Goal: Transaction & Acquisition: Purchase product/service

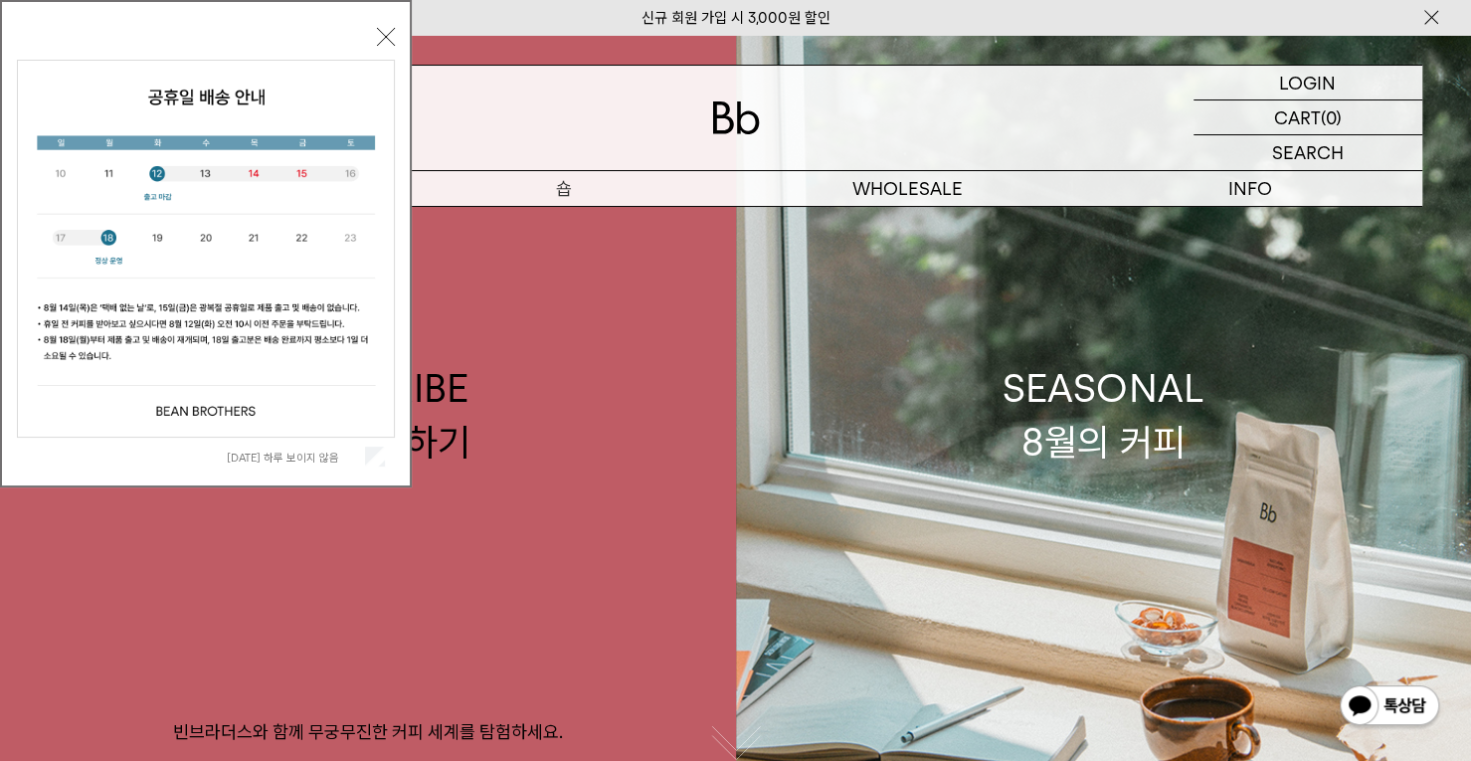
click at [567, 192] on p "숍" at bounding box center [564, 188] width 343 height 35
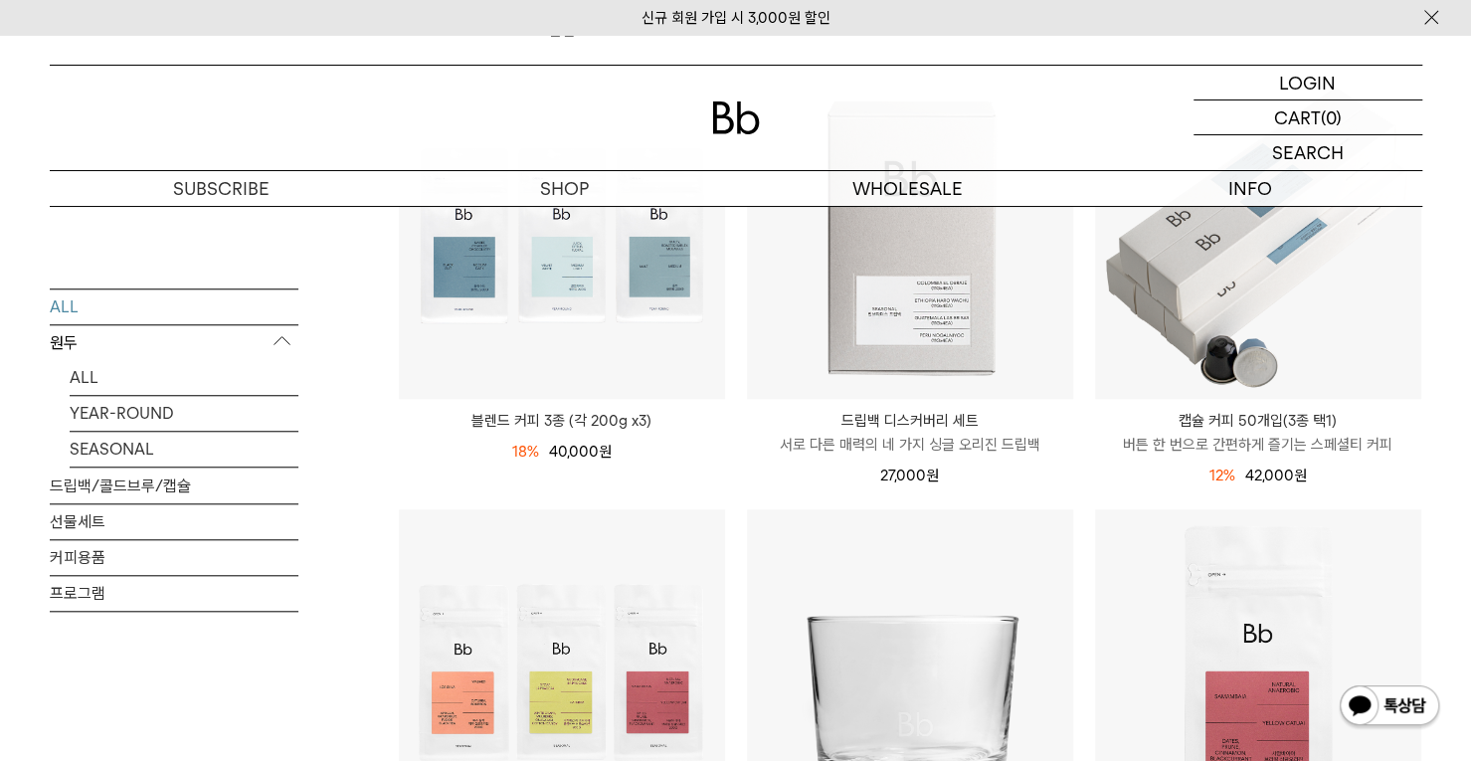
scroll to position [1194, 0]
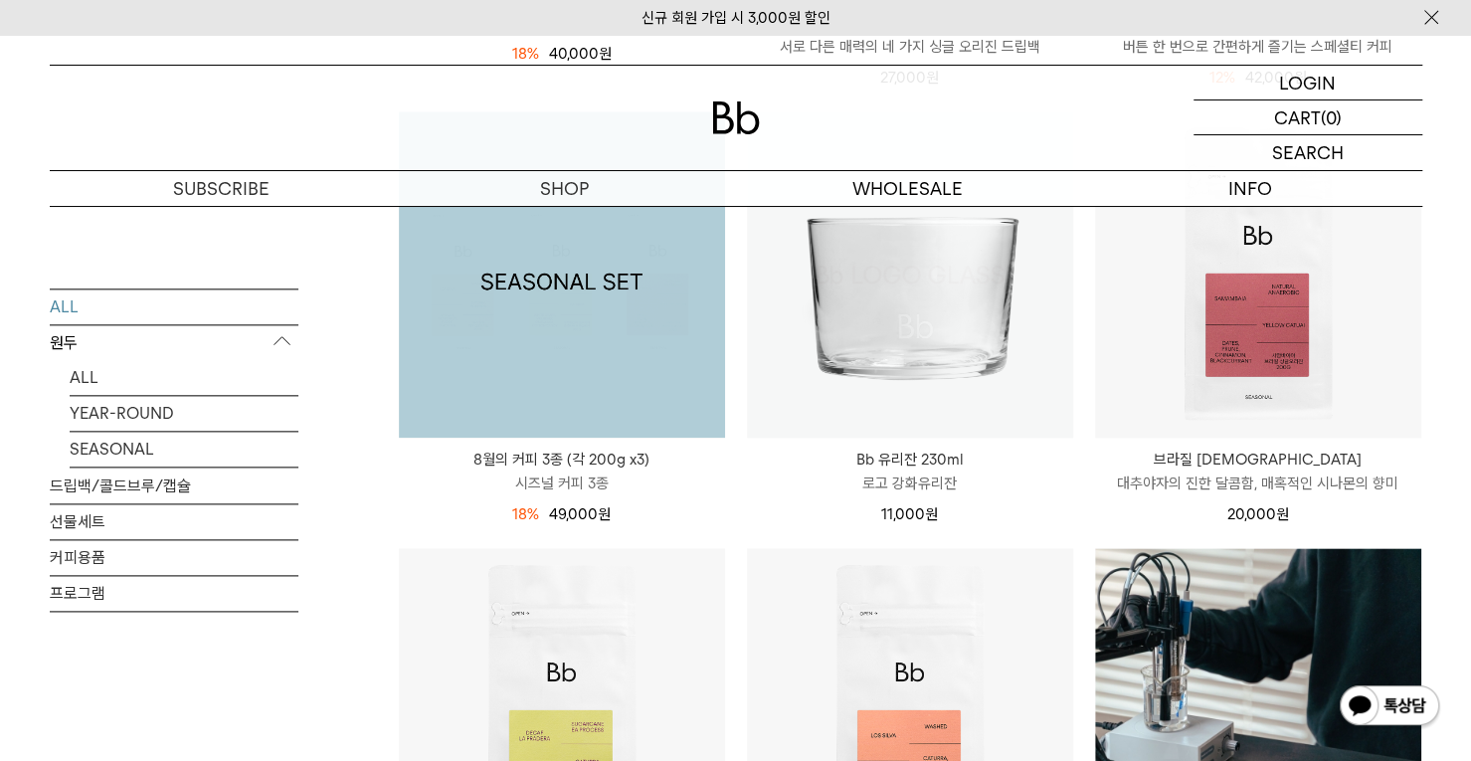
click at [588, 393] on img at bounding box center [562, 274] width 326 height 326
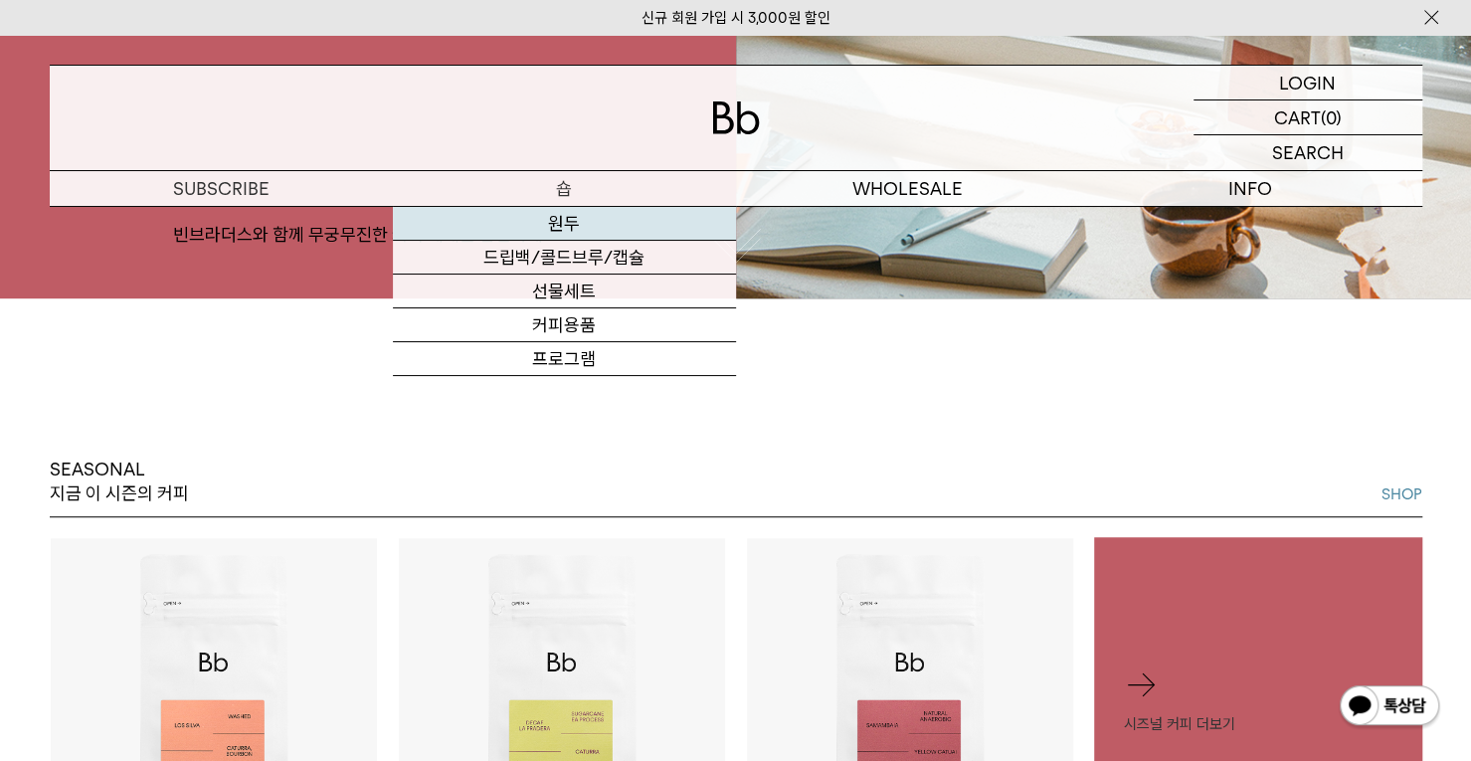
click at [579, 233] on link "원두" at bounding box center [564, 224] width 343 height 34
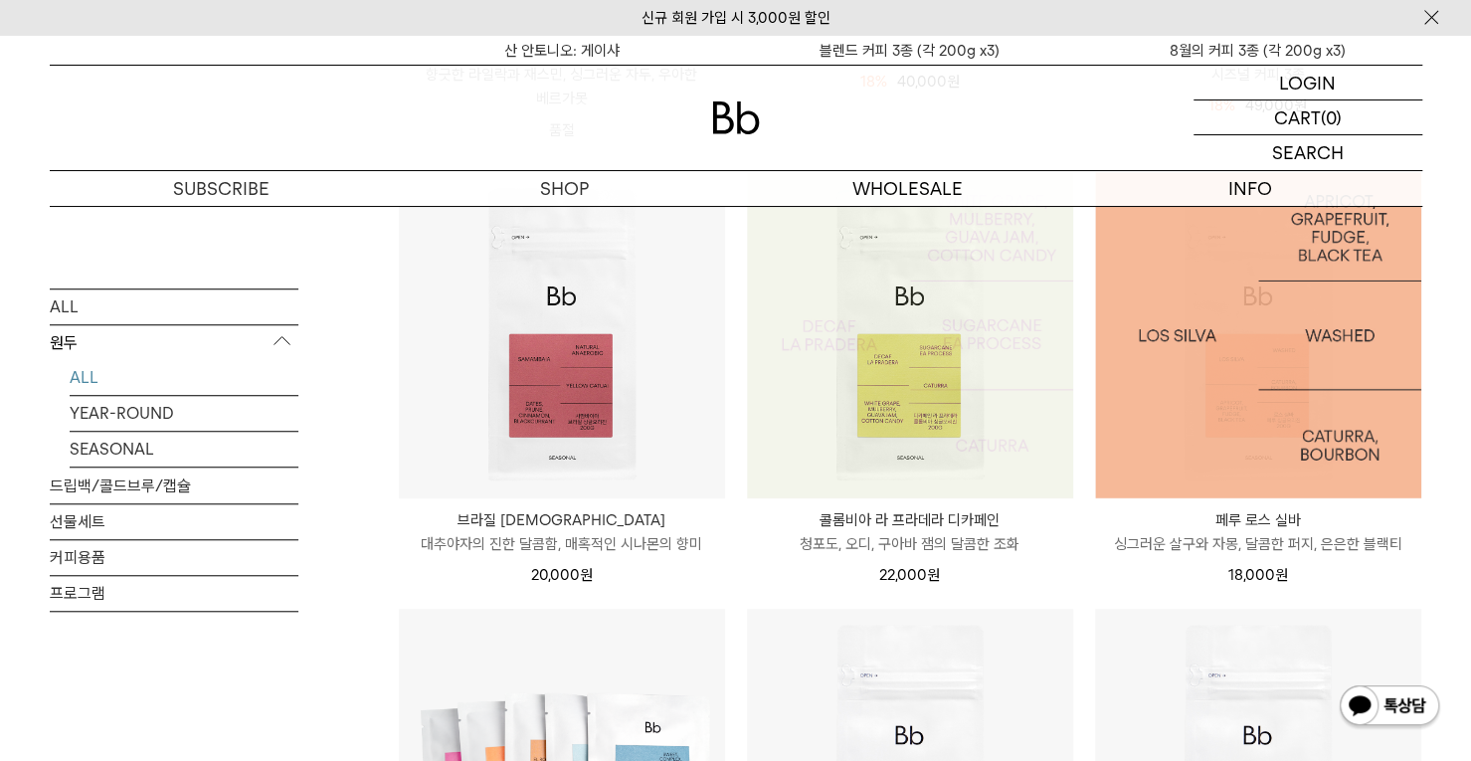
scroll to position [1194, 0]
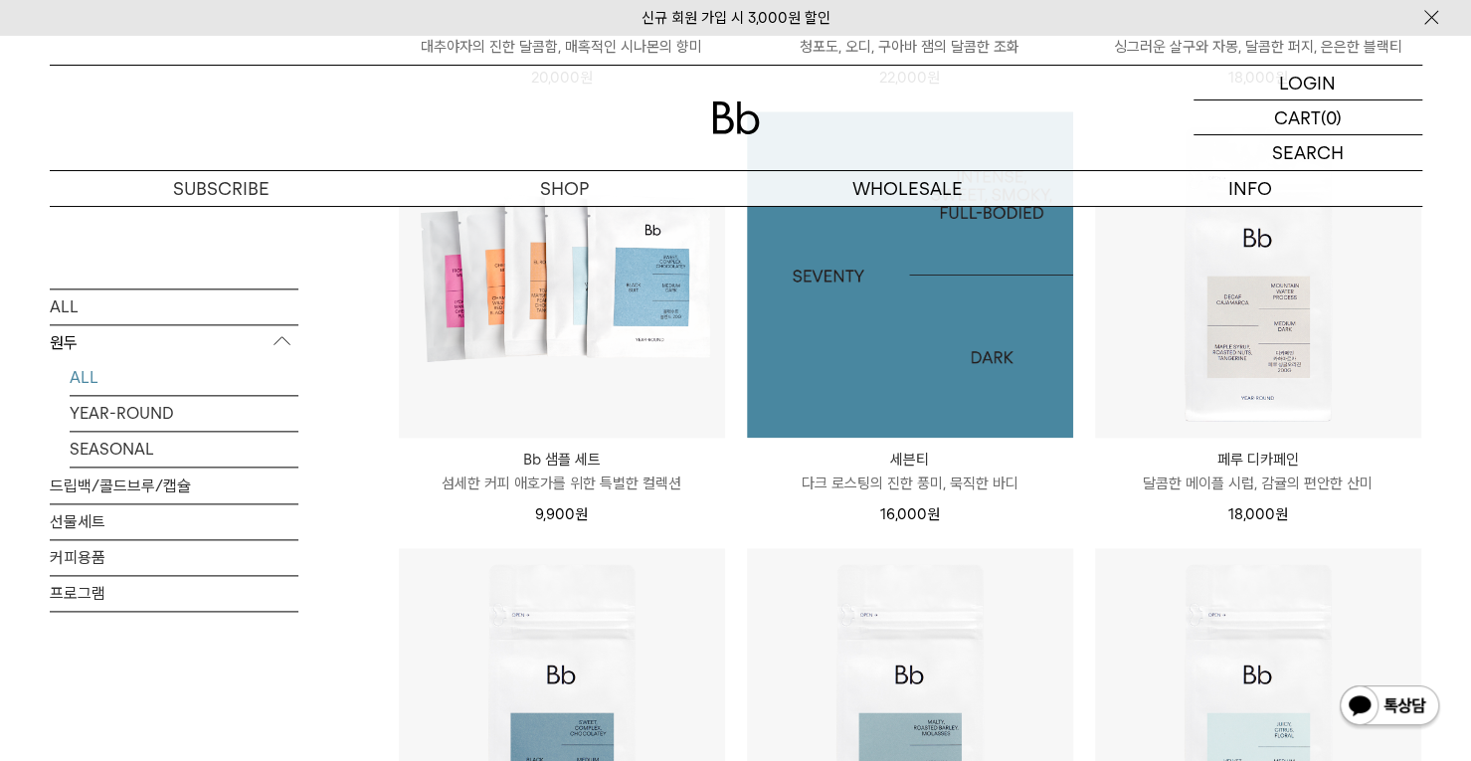
click at [963, 350] on img at bounding box center [910, 274] width 326 height 326
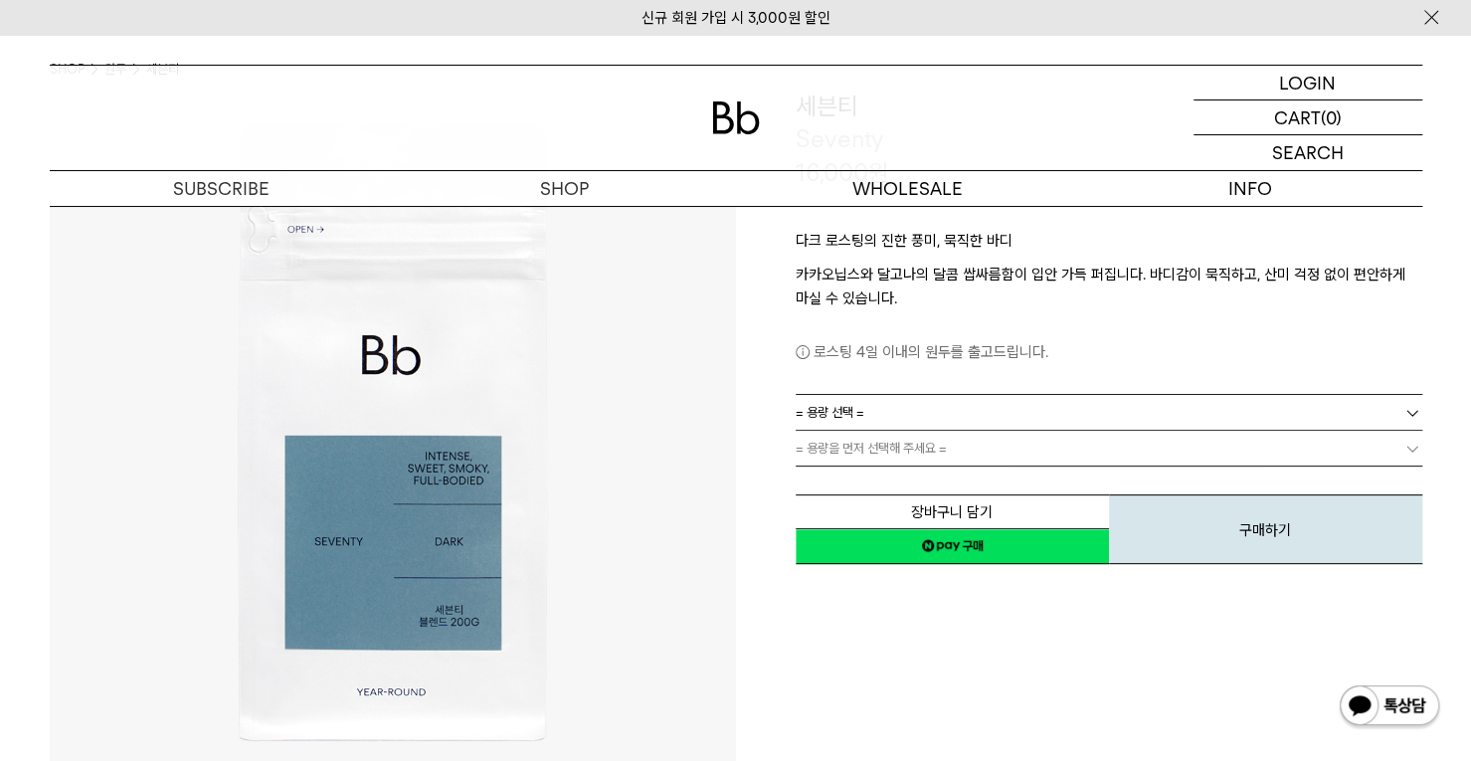
scroll to position [298, 0]
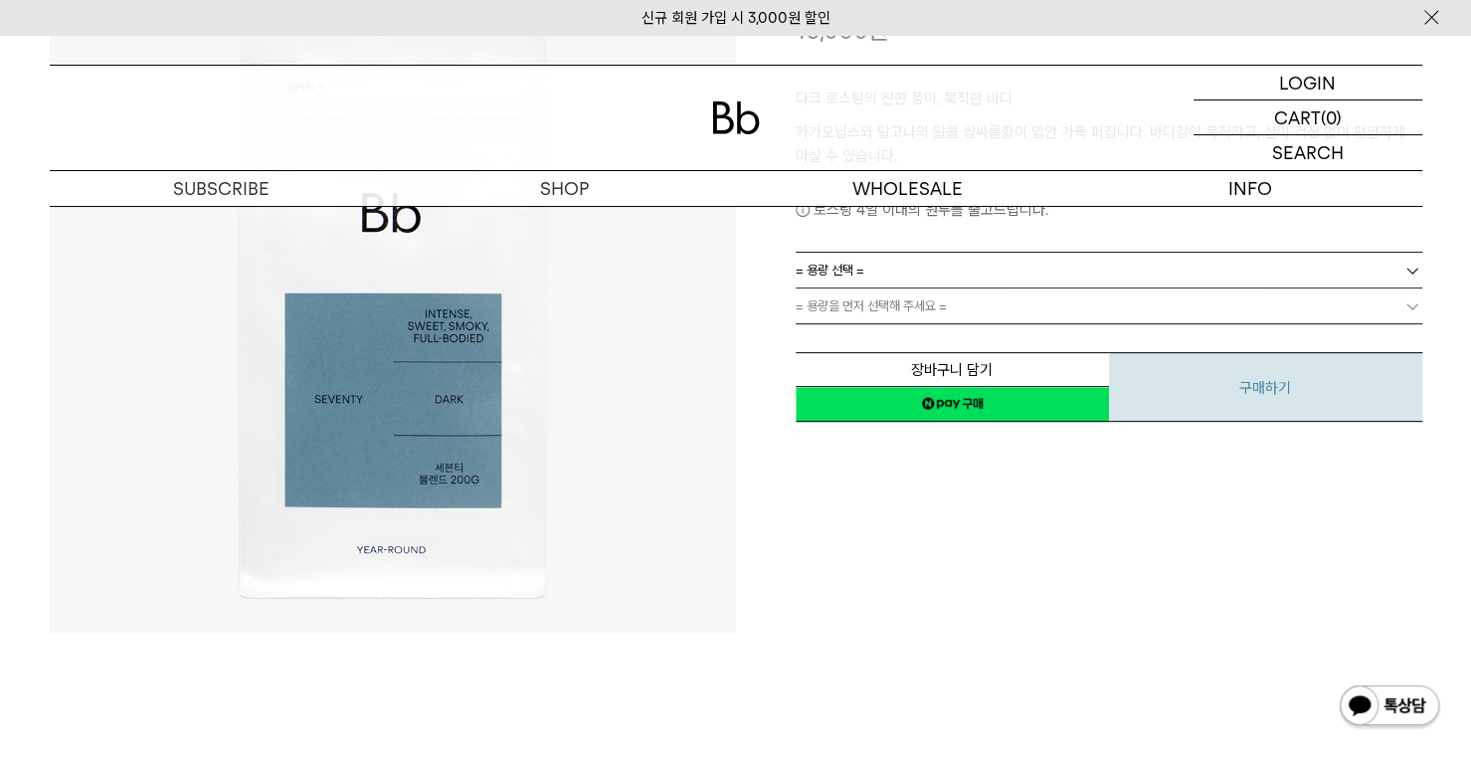
click at [1194, 372] on button "구매하기" at bounding box center [1265, 387] width 313 height 70
click at [1022, 272] on link "= 용량 선택 =" at bounding box center [1109, 270] width 627 height 35
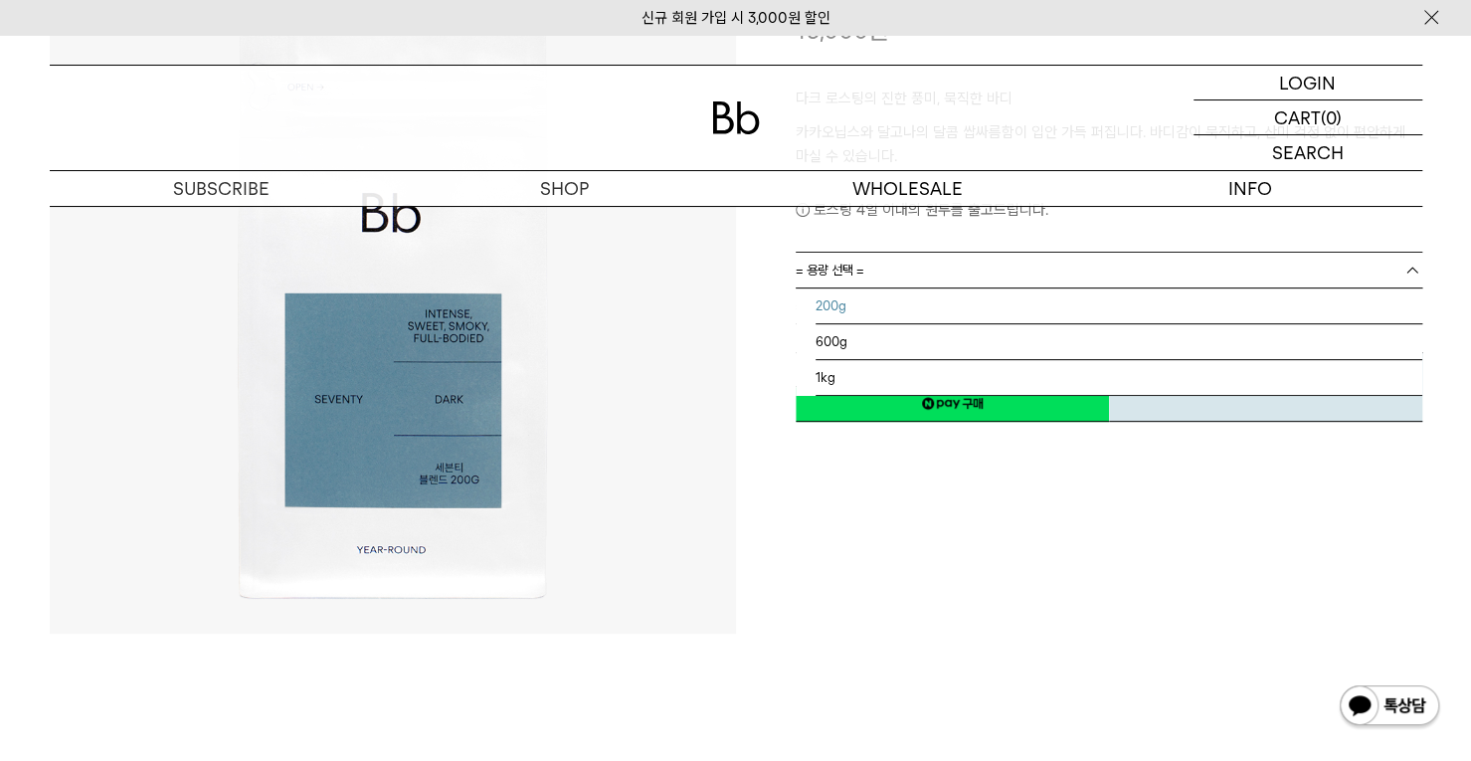
click at [989, 303] on li "200g" at bounding box center [1119, 307] width 607 height 36
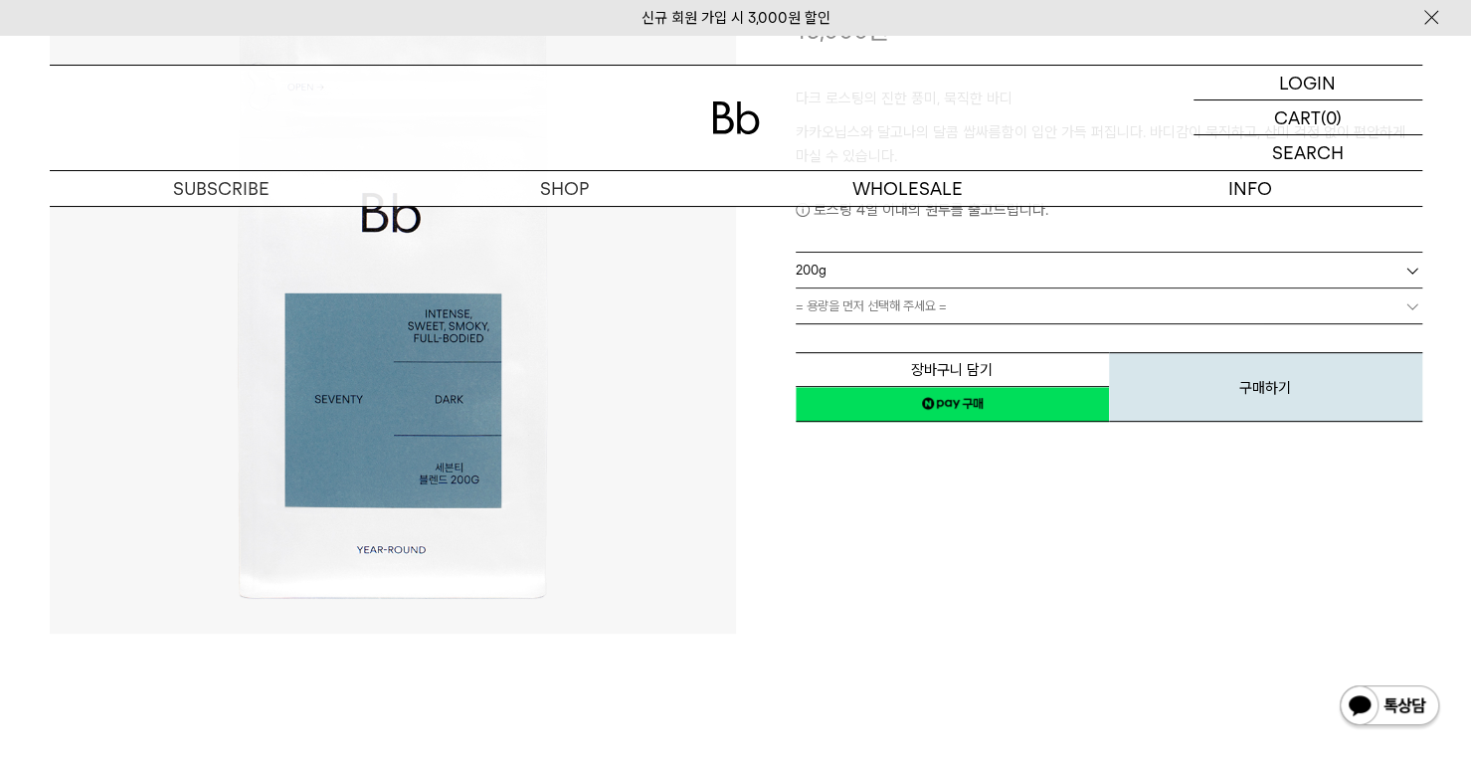
click at [997, 320] on link "= 용량을 먼저 선택해 주세요 =" at bounding box center [1109, 306] width 627 height 35
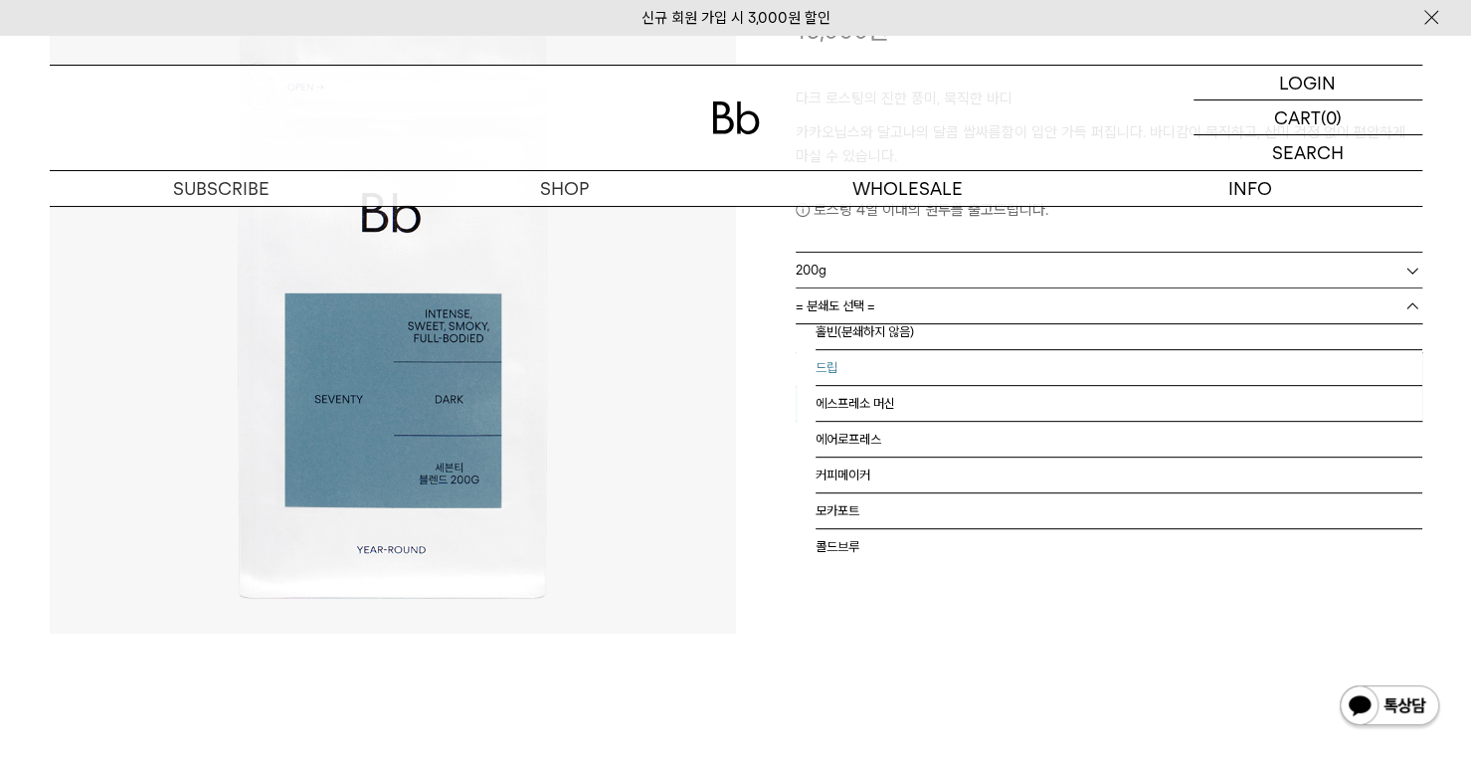
scroll to position [0, 0]
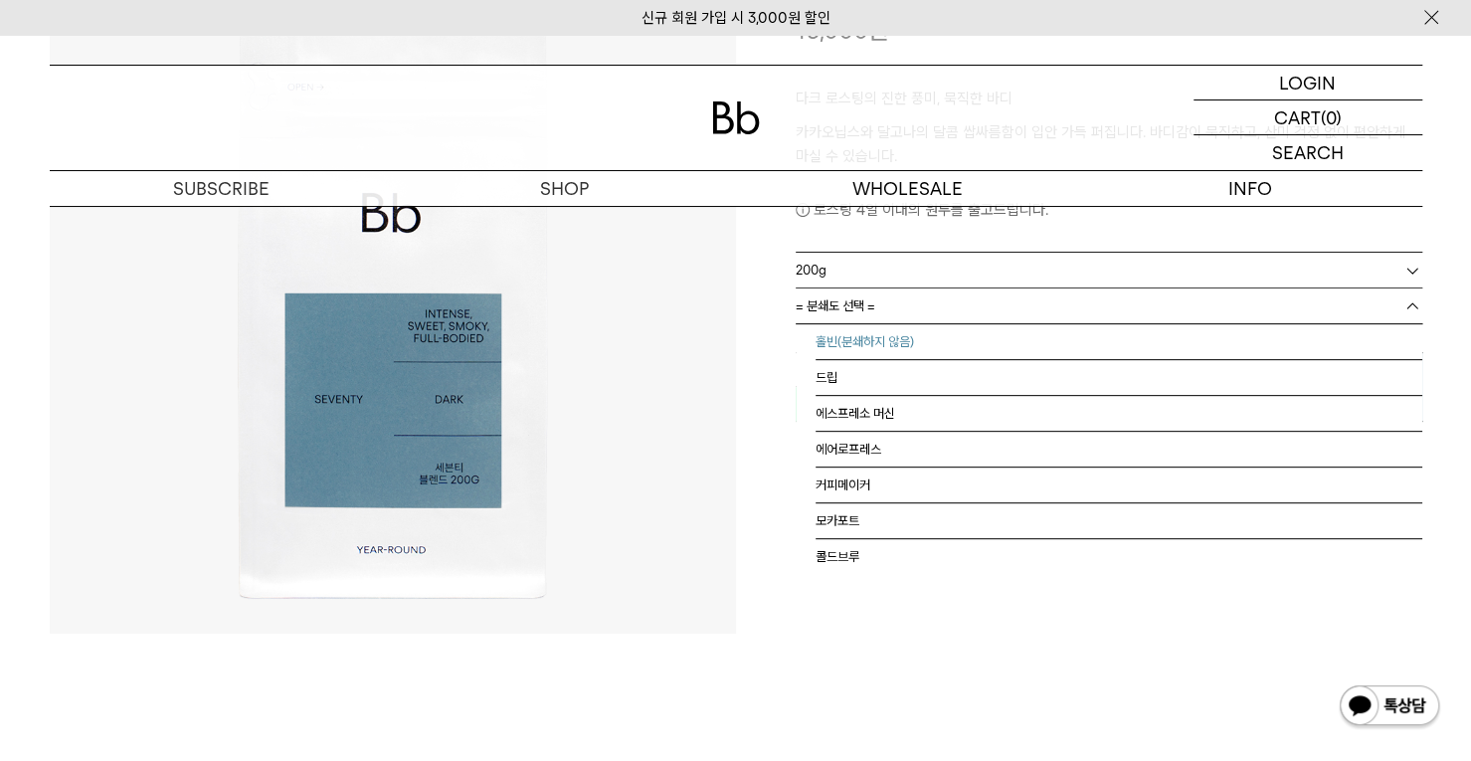
click at [944, 343] on li "홀빈(분쇄하지 않음)" at bounding box center [1119, 342] width 607 height 36
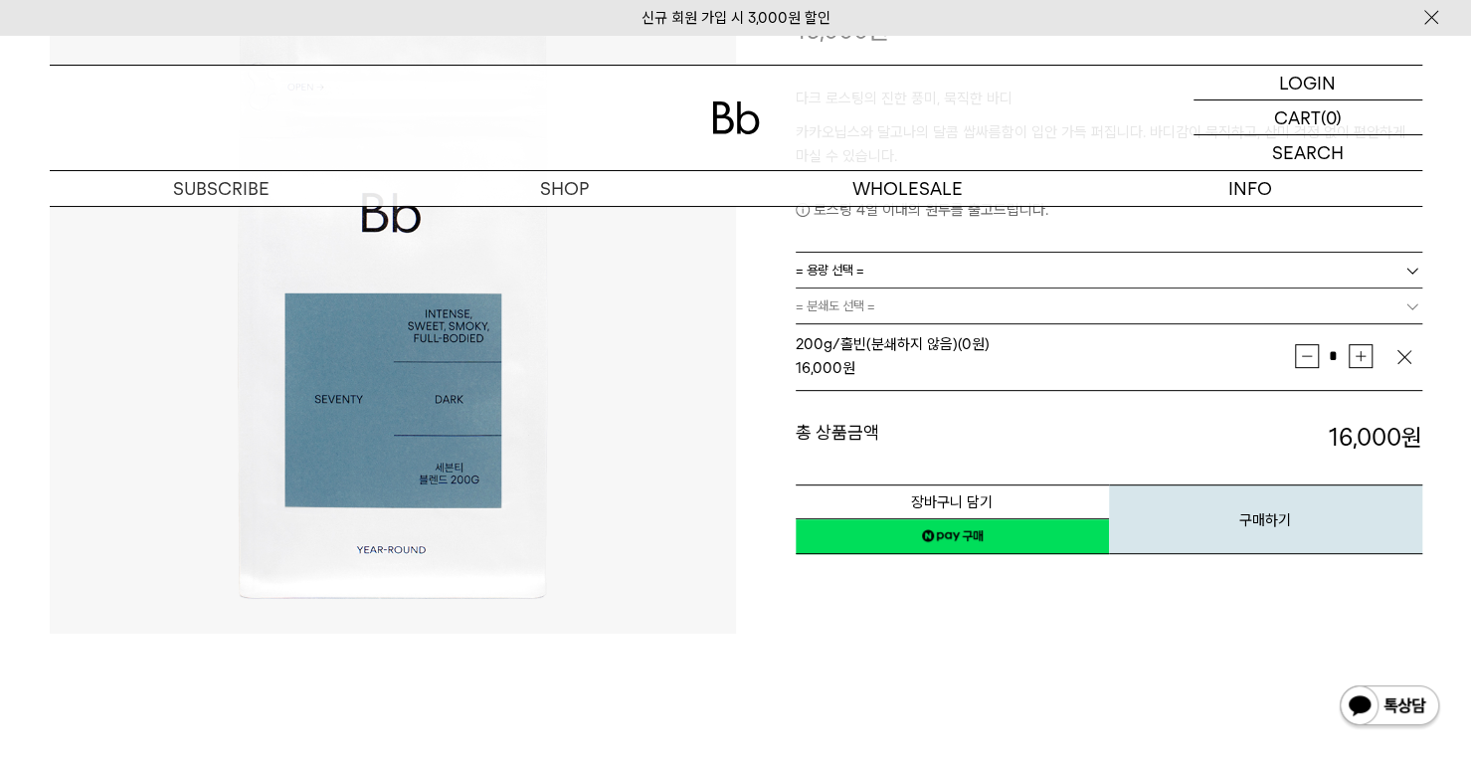
click at [1357, 357] on button "증가" at bounding box center [1361, 356] width 24 height 24
type input "*"
click at [1208, 592] on div "**********" at bounding box center [1079, 290] width 686 height 686
click at [1228, 520] on button "구매하기" at bounding box center [1265, 520] width 313 height 70
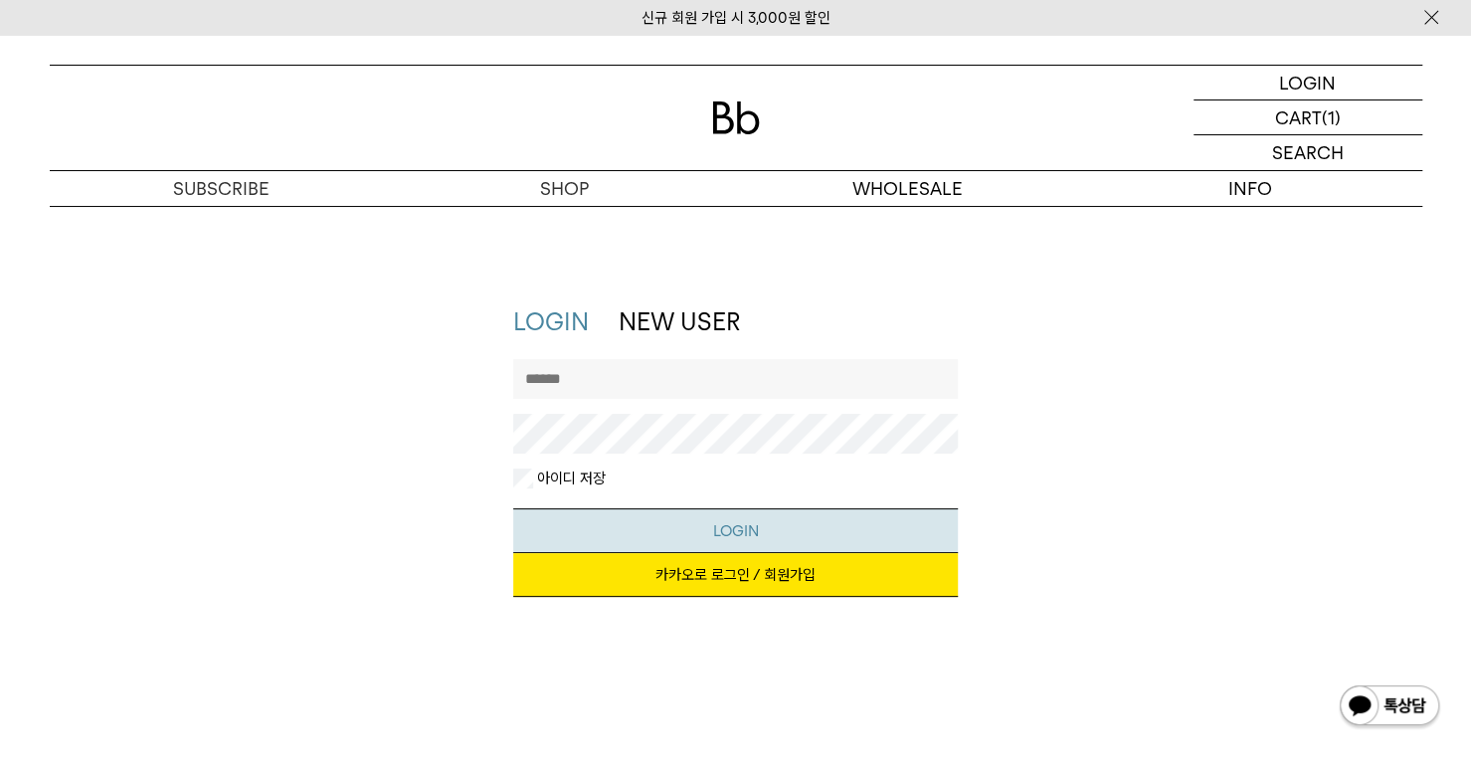
type input "**********"
click at [754, 515] on button "LOGIN" at bounding box center [735, 530] width 445 height 45
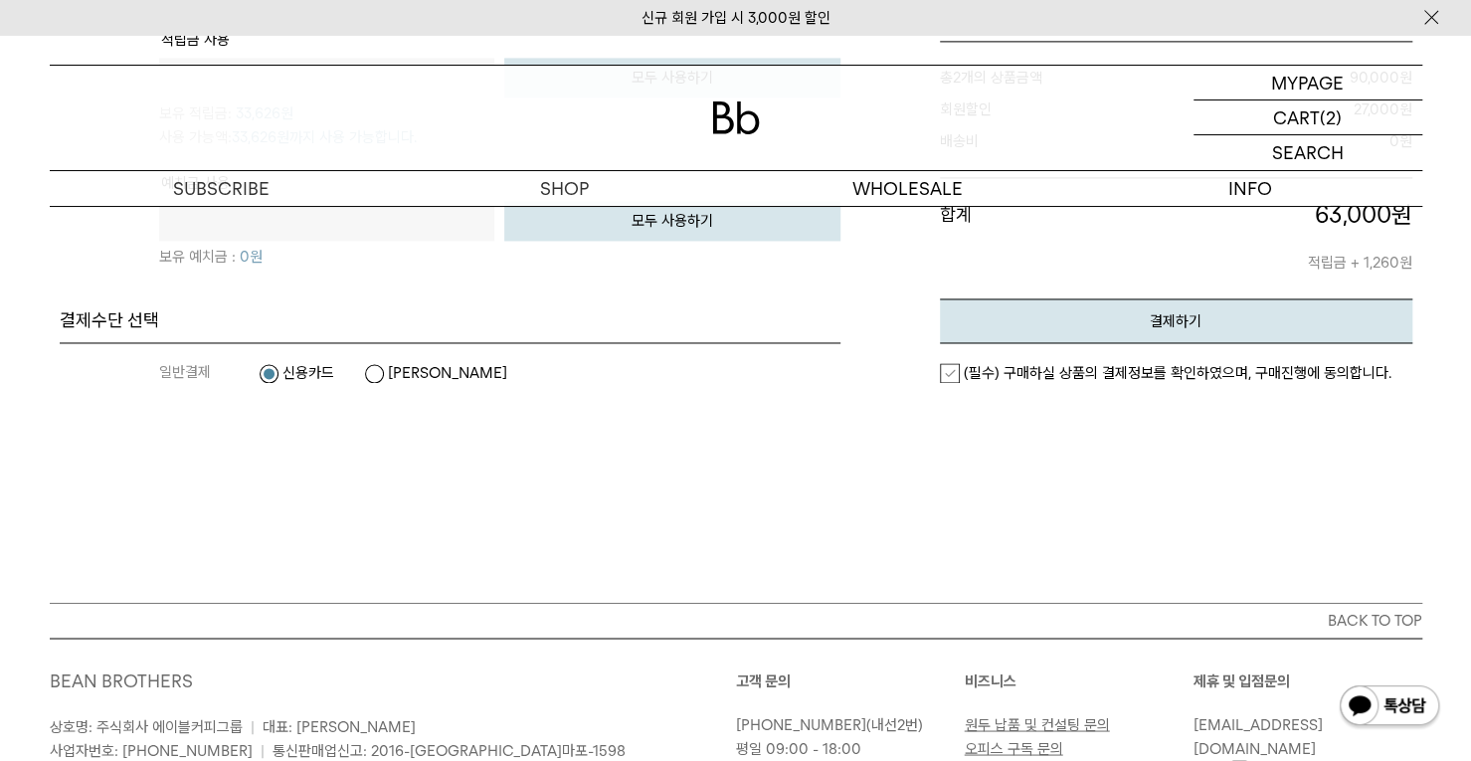
scroll to position [1691, 0]
click at [163, 371] on dt "일반결제" at bounding box center [208, 371] width 99 height 20
click at [316, 374] on label "신용카드" at bounding box center [297, 371] width 76 height 20
click at [380, 366] on label "[PERSON_NAME]" at bounding box center [435, 371] width 143 height 20
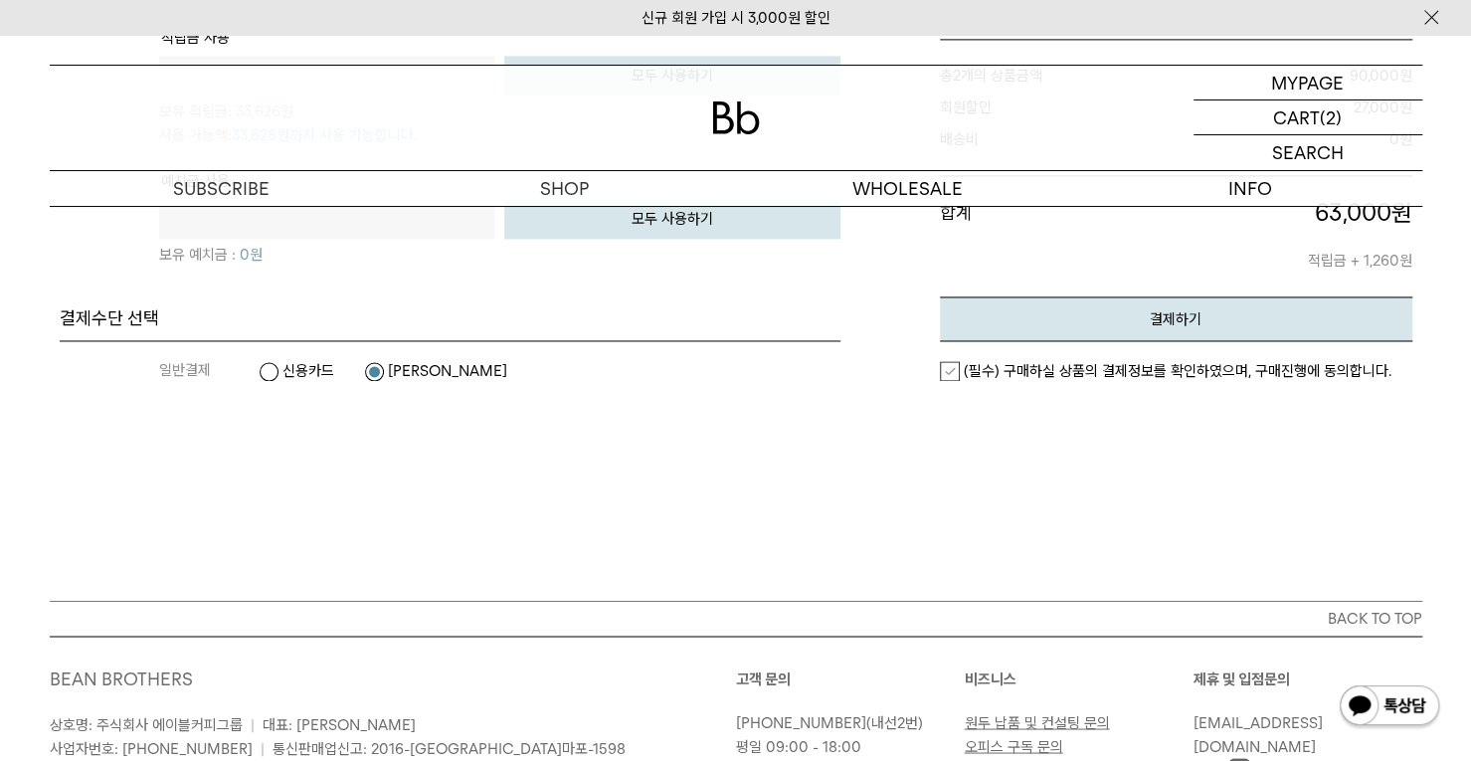
click at [657, 13] on link "신규 회원 가입 시 3,000원 할인" at bounding box center [736, 18] width 189 height 18
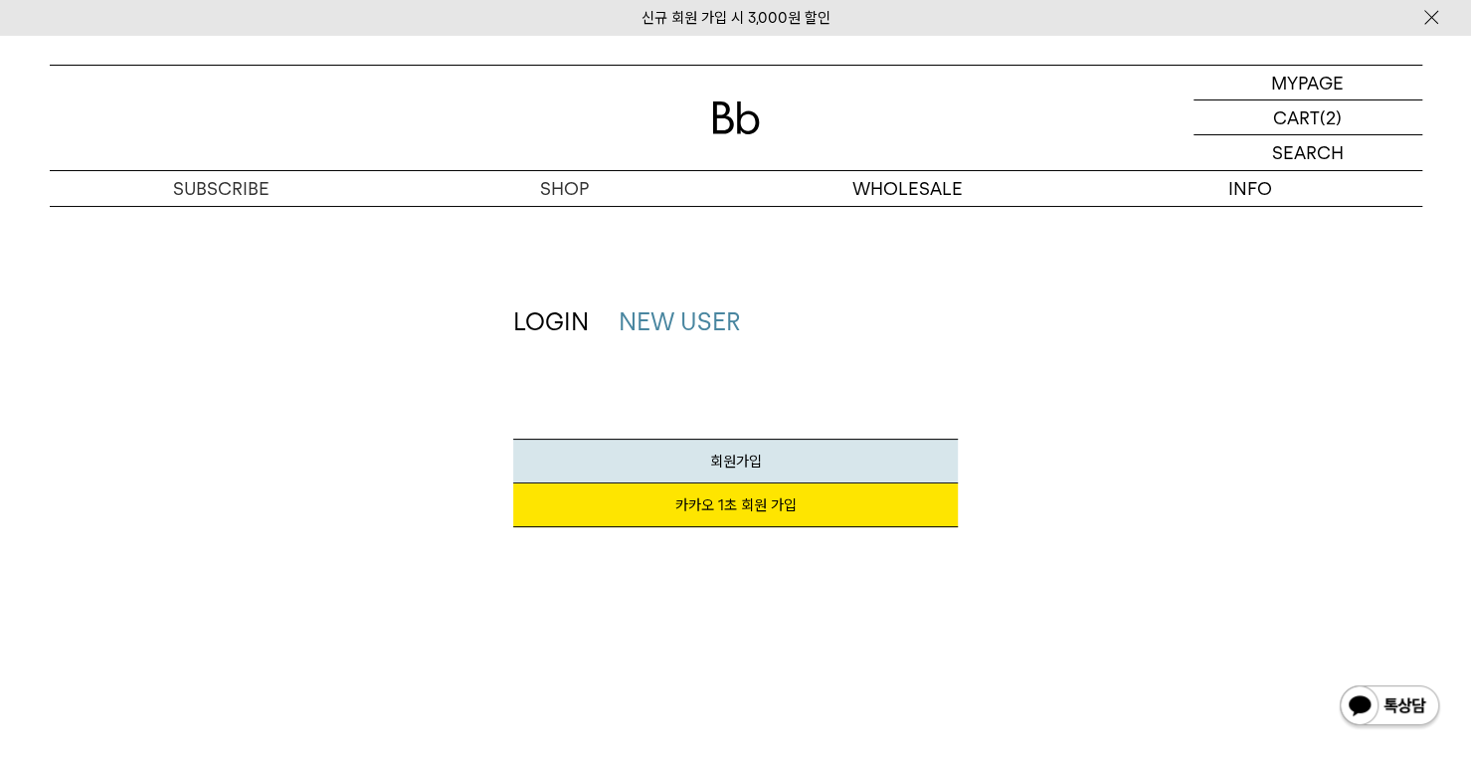
click at [706, 110] on div at bounding box center [736, 118] width 1373 height 104
click at [714, 112] on img at bounding box center [736, 117] width 48 height 33
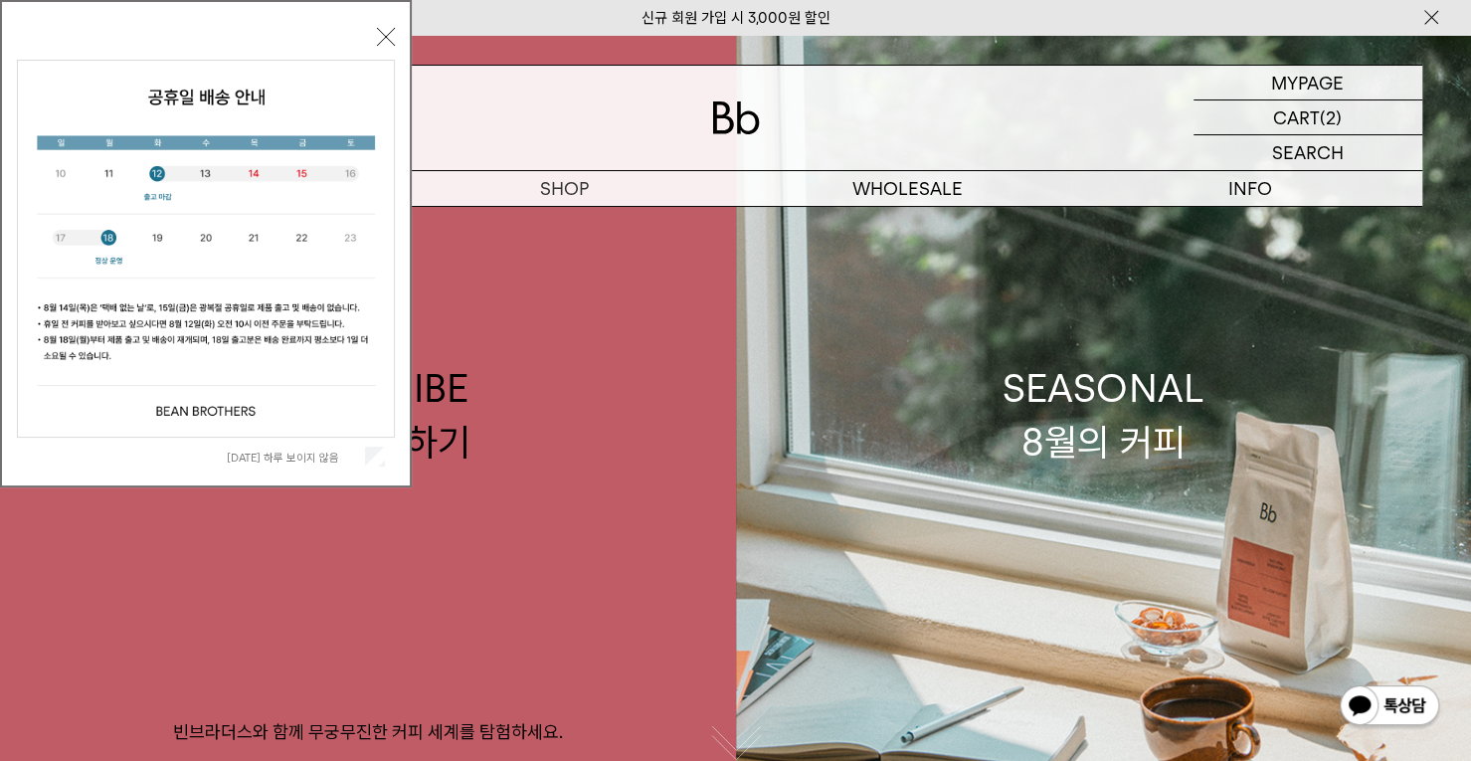
drag, startPoint x: 382, startPoint y: 32, endPoint x: 415, endPoint y: 44, distance: 34.9
click at [382, 32] on button "닫기" at bounding box center [386, 37] width 18 height 18
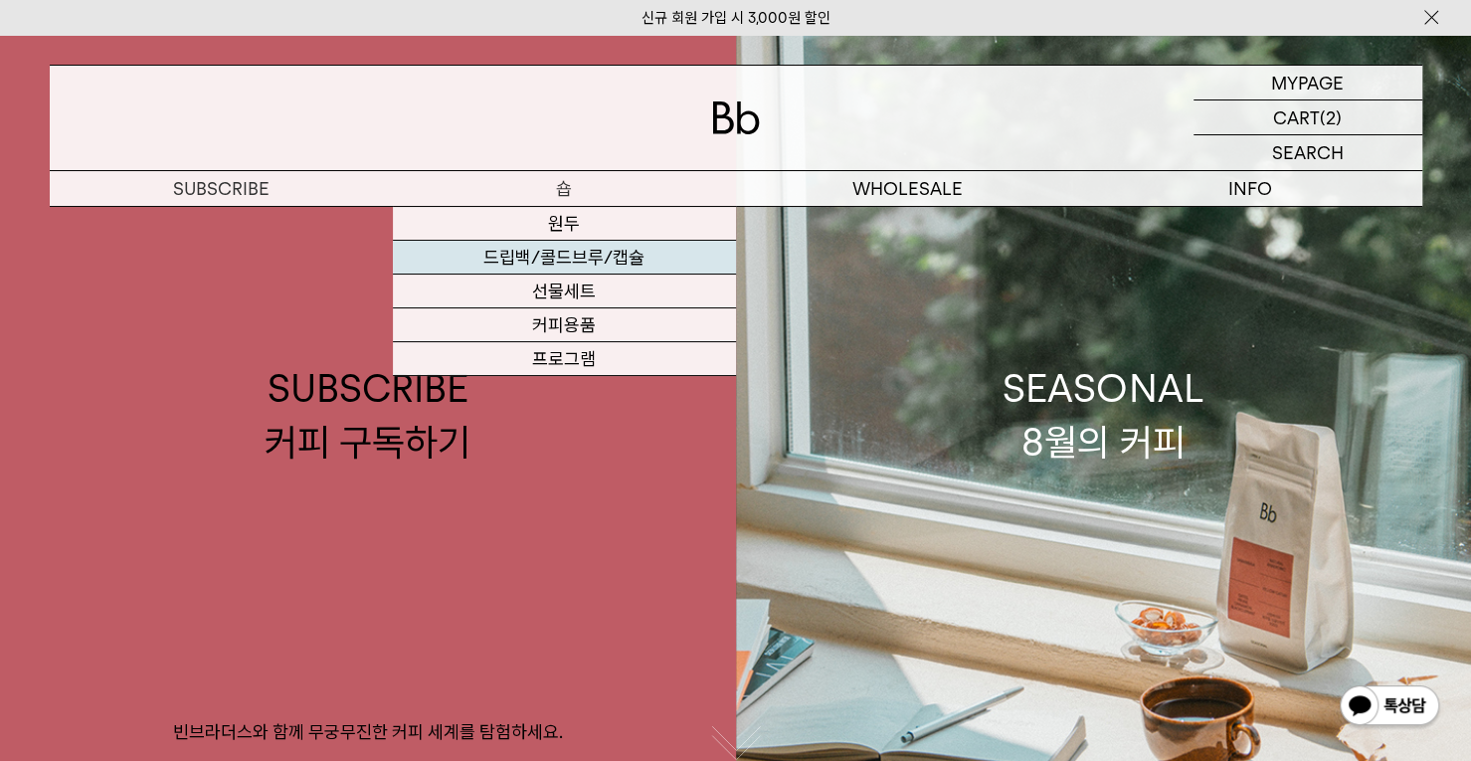
click at [585, 259] on link "드립백/콜드브루/캡슐" at bounding box center [564, 258] width 343 height 34
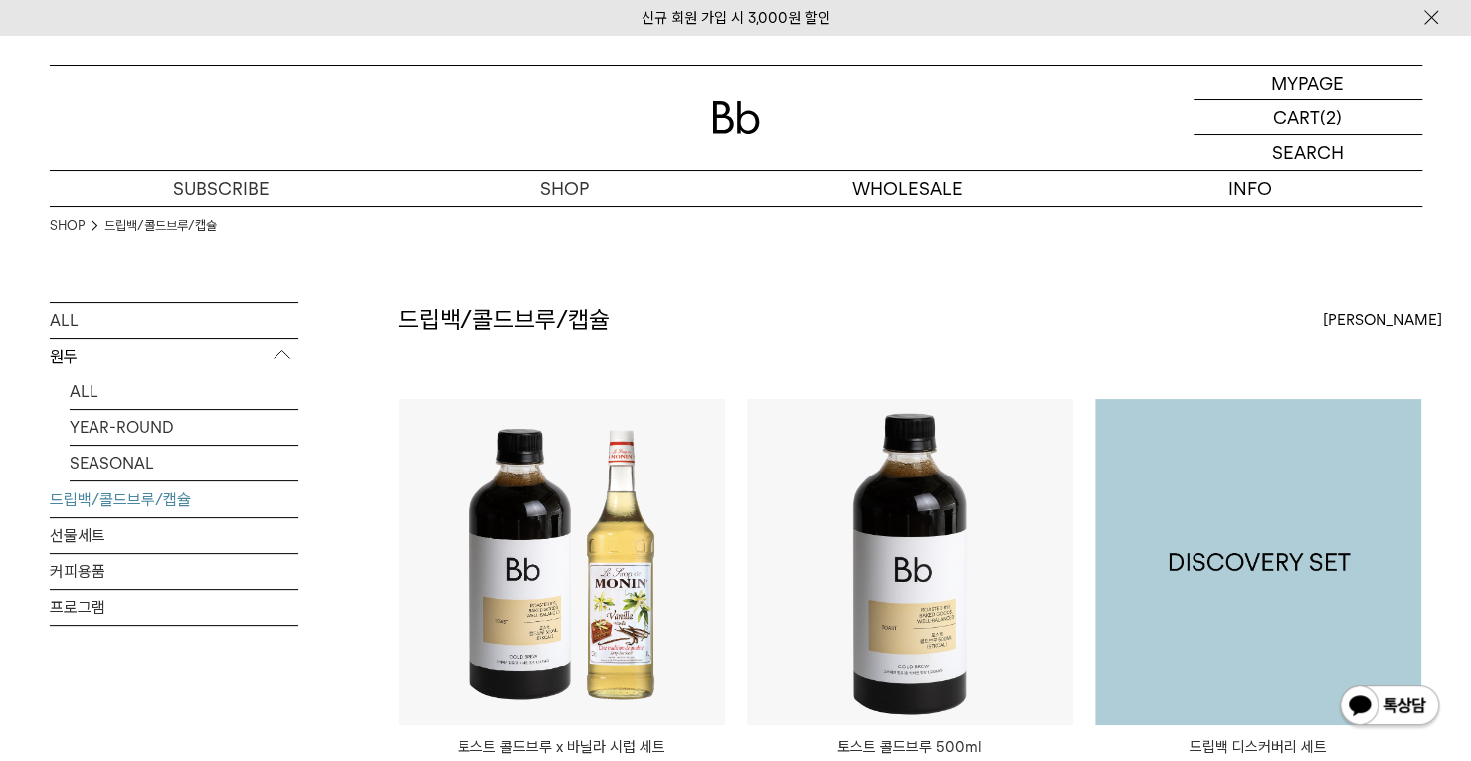
click at [1170, 495] on img at bounding box center [1258, 562] width 326 height 326
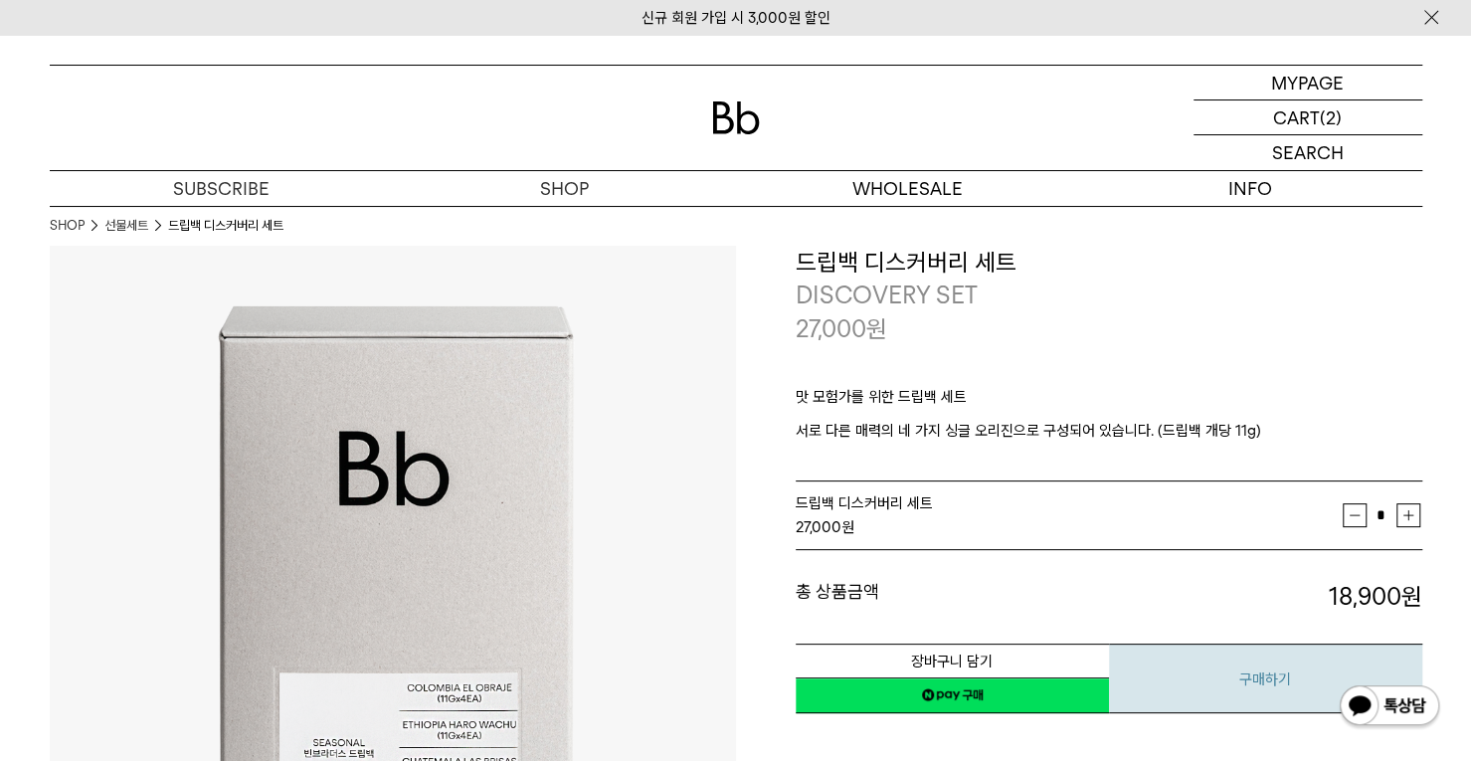
scroll to position [99, 0]
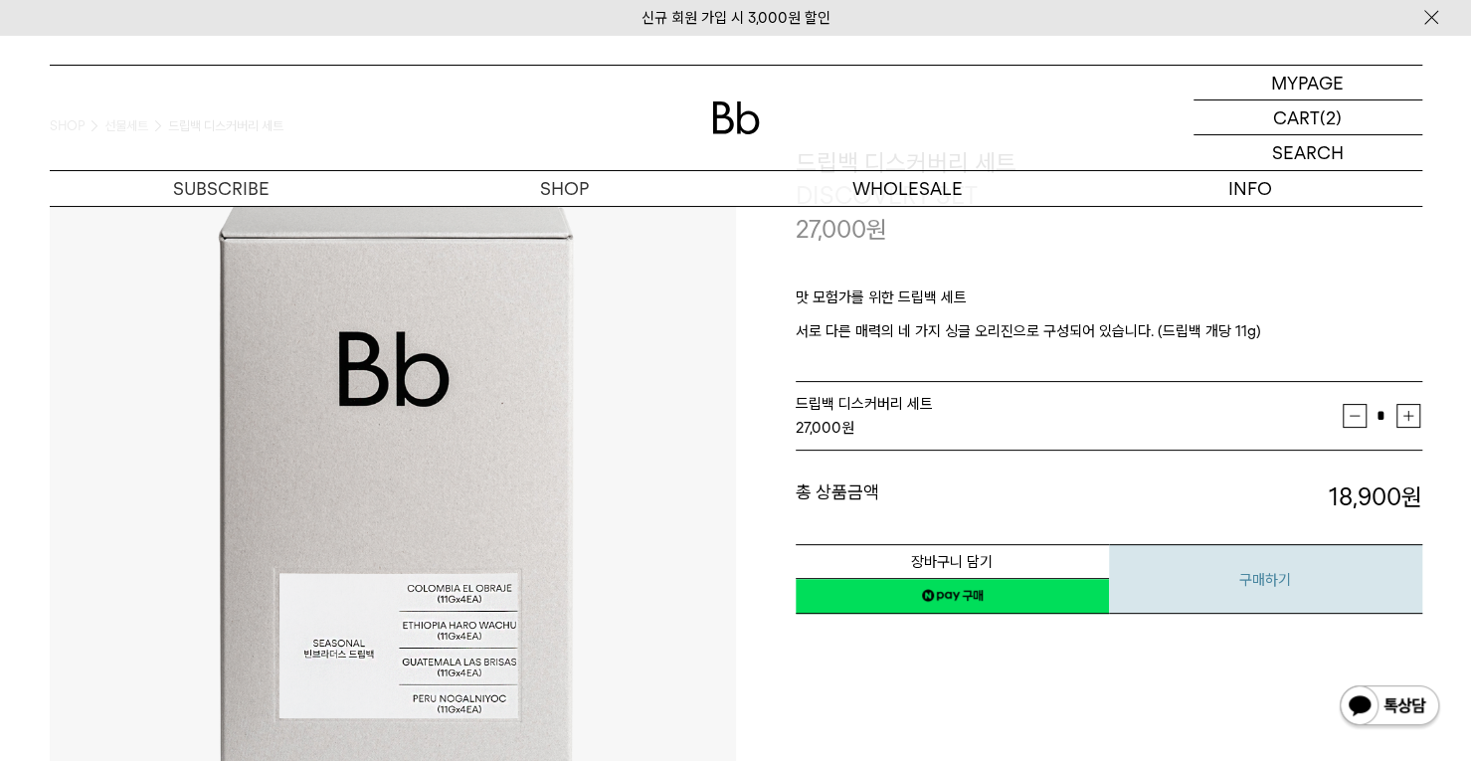
click at [1168, 574] on button "구매하기" at bounding box center [1265, 579] width 313 height 70
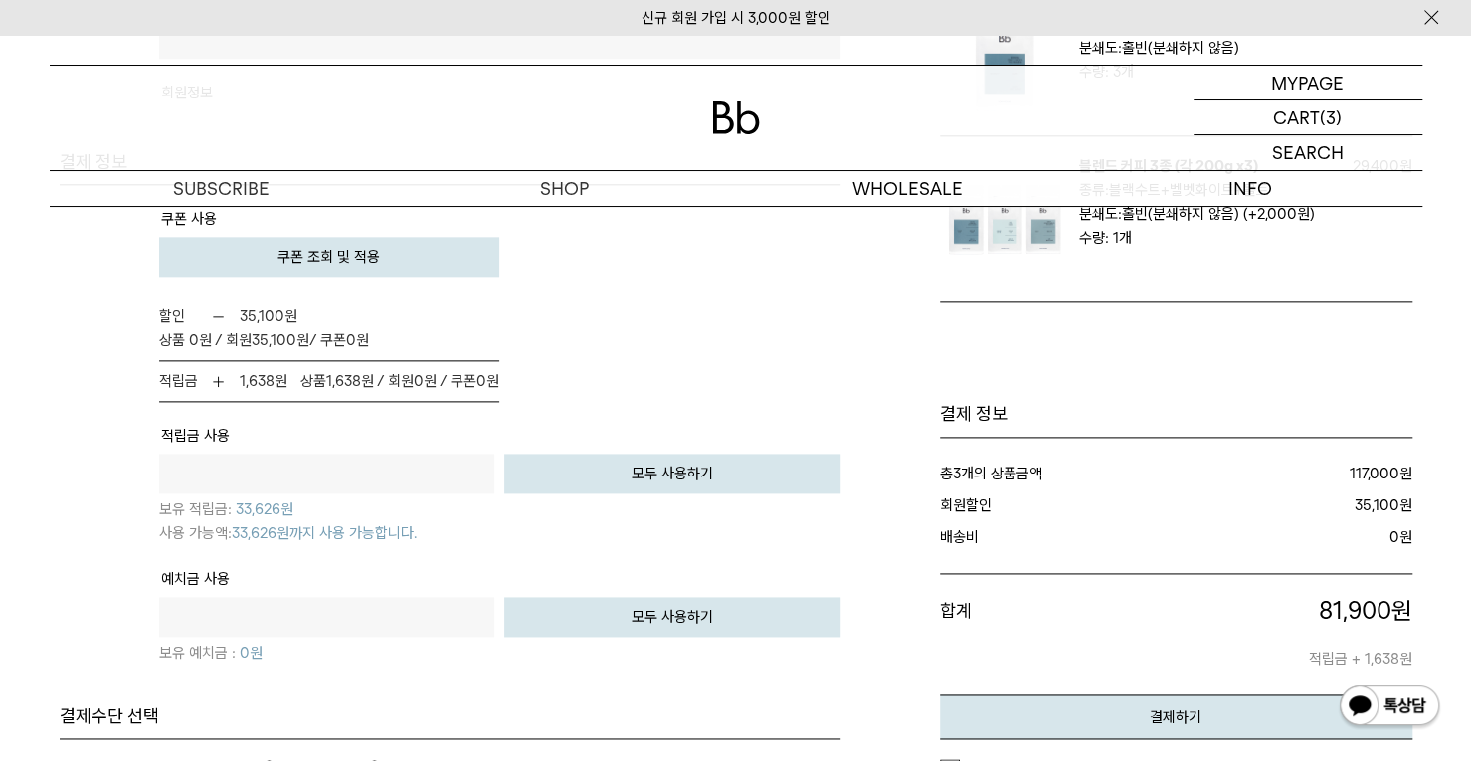
scroll to position [1094, 0]
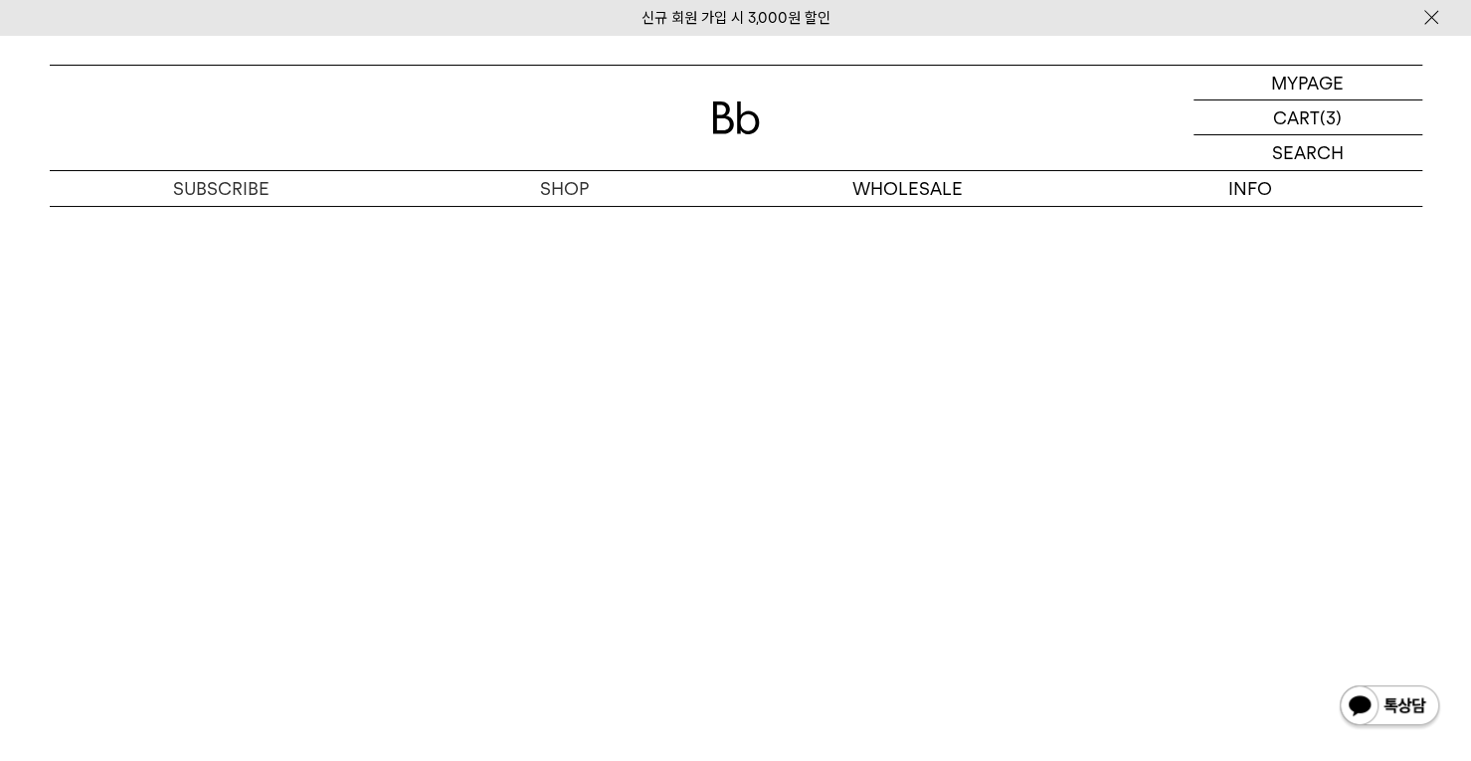
scroll to position [5472, 0]
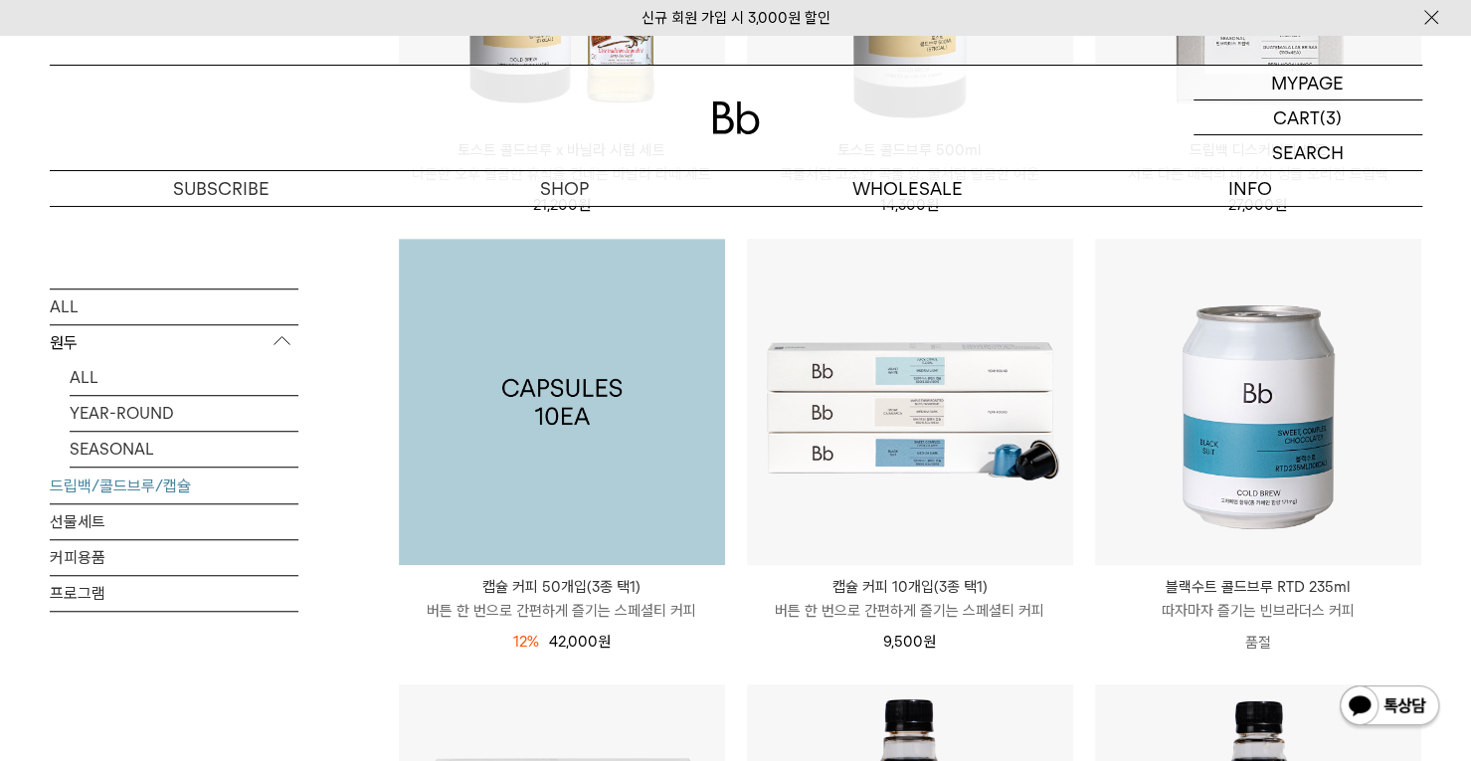
scroll to position [398, 0]
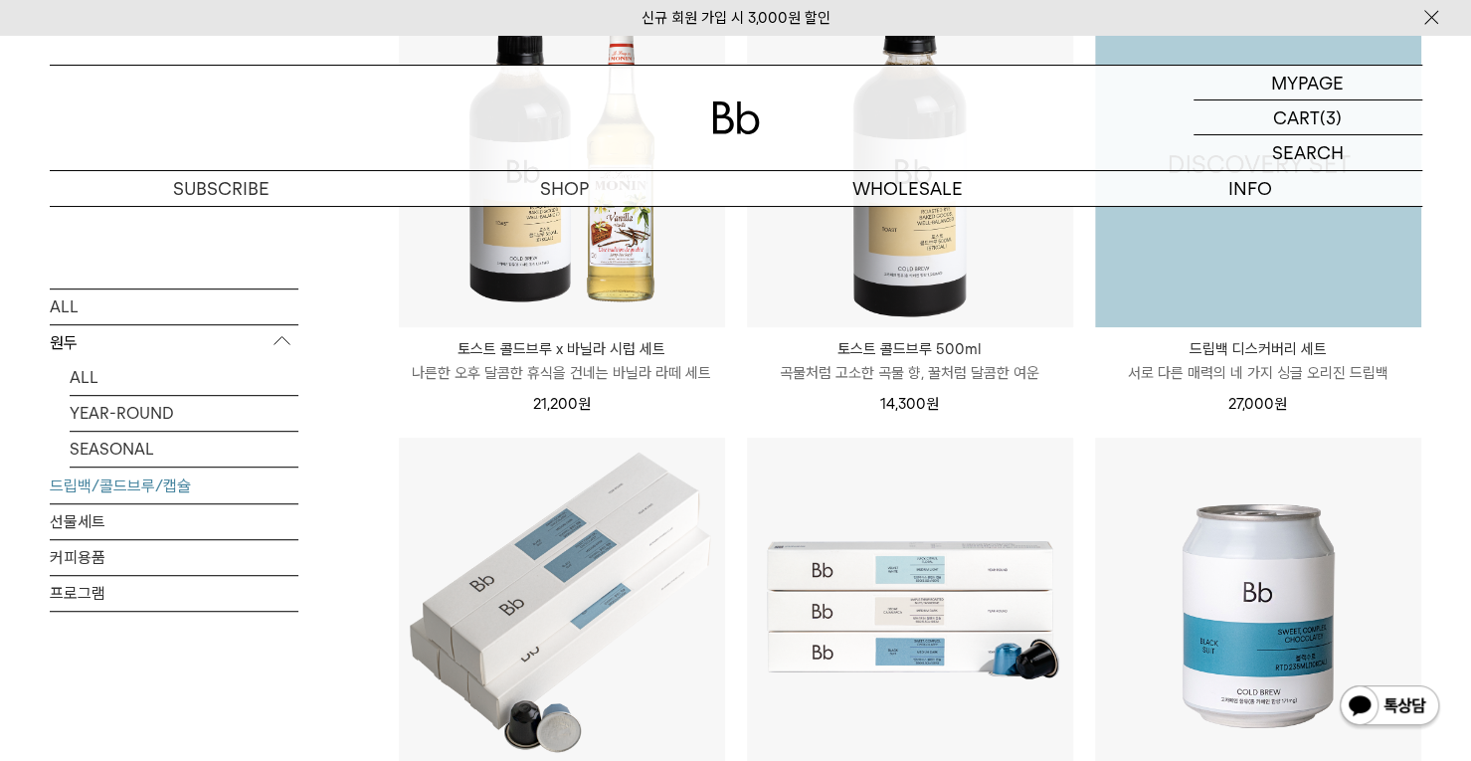
click at [1219, 238] on img at bounding box center [1258, 164] width 326 height 326
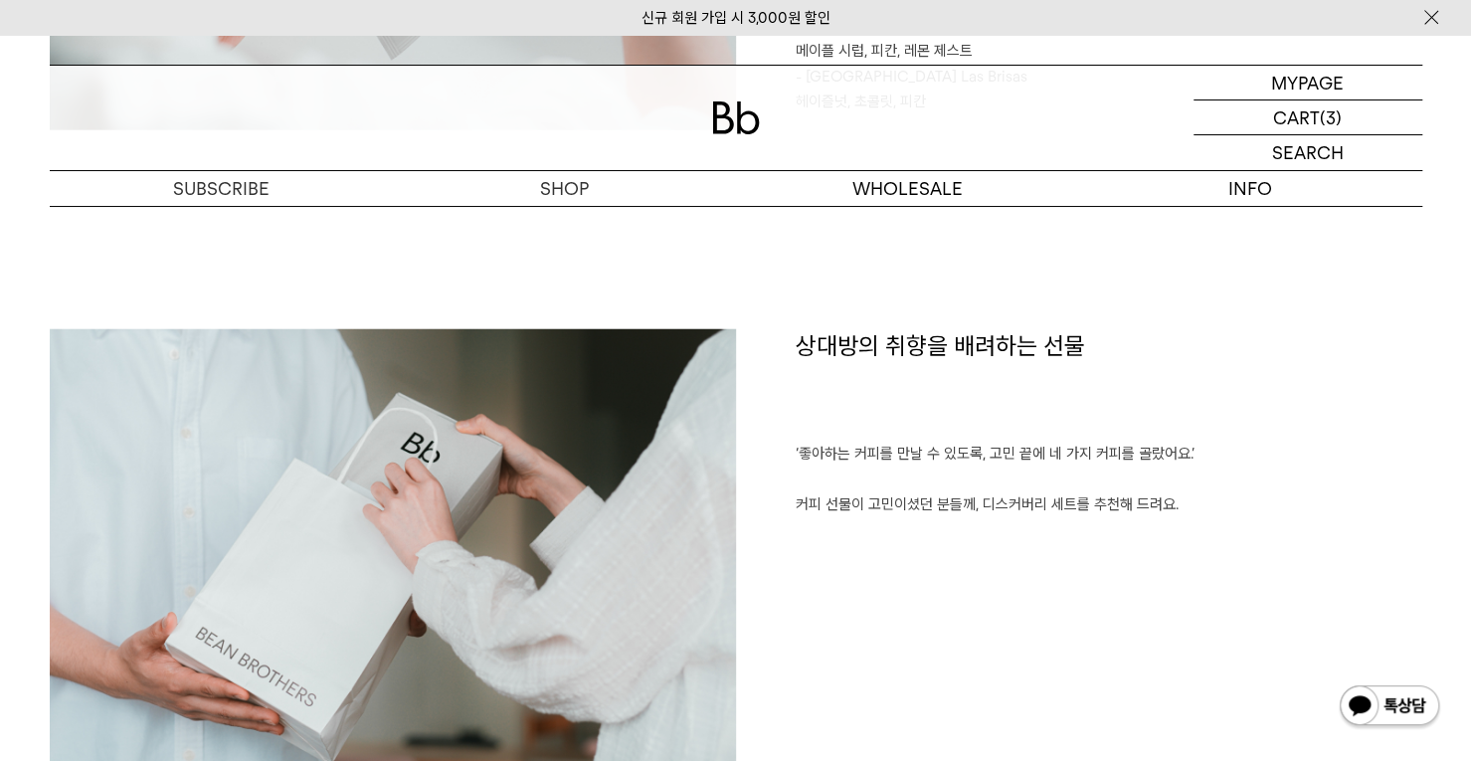
scroll to position [2985, 0]
